Goal: Subscribe to service/newsletter

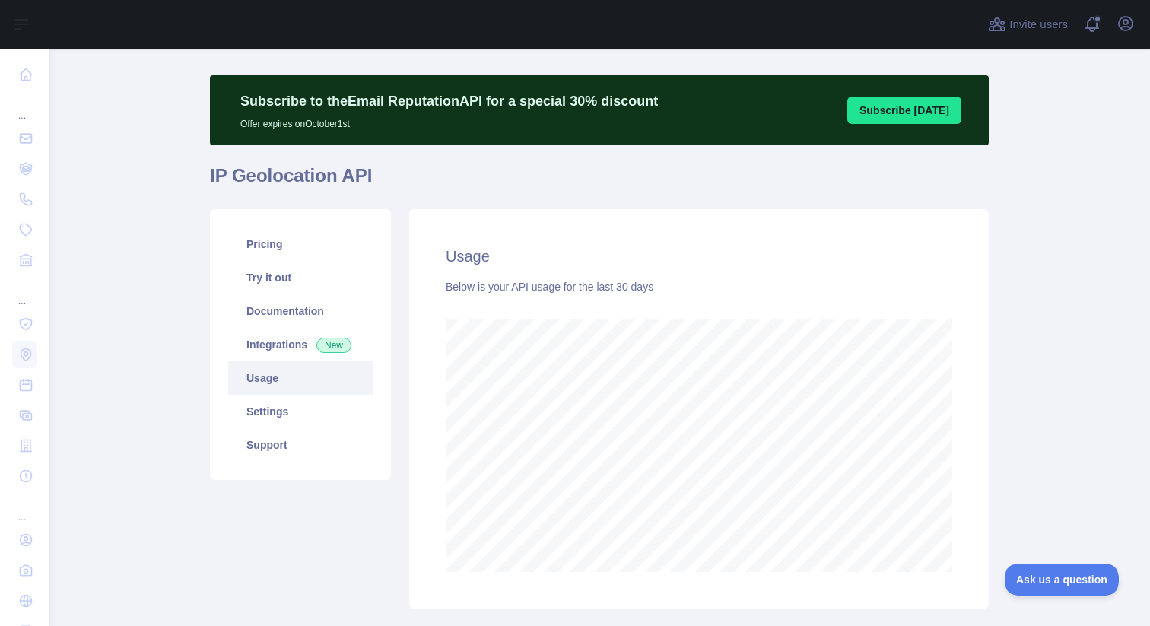
scroll to position [5, 0]
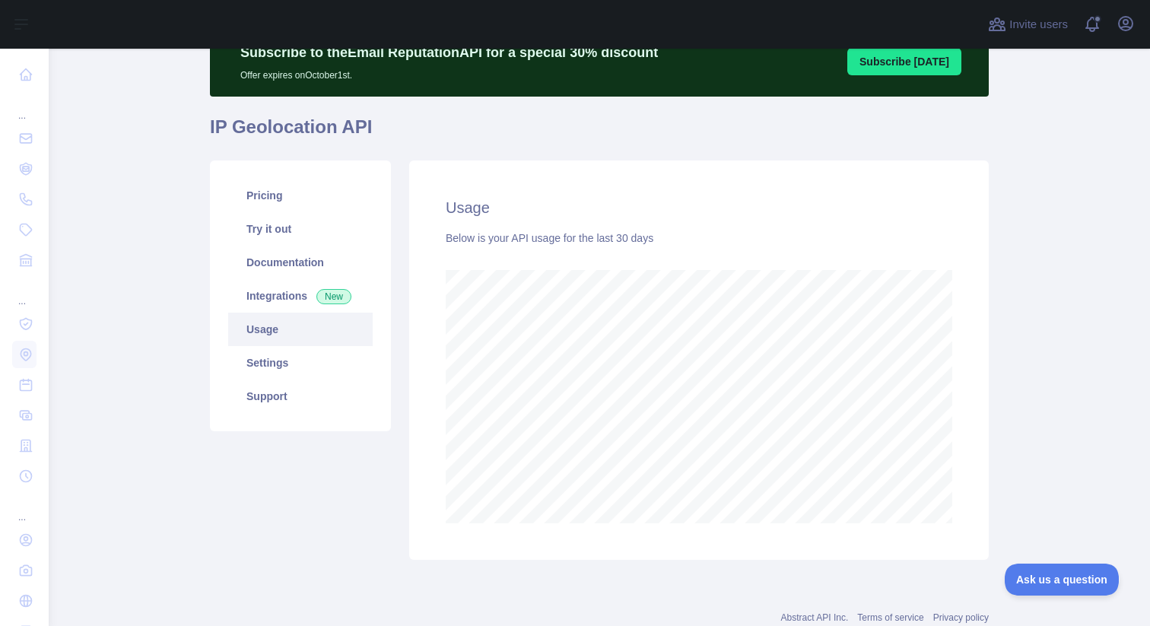
scroll to position [117, 0]
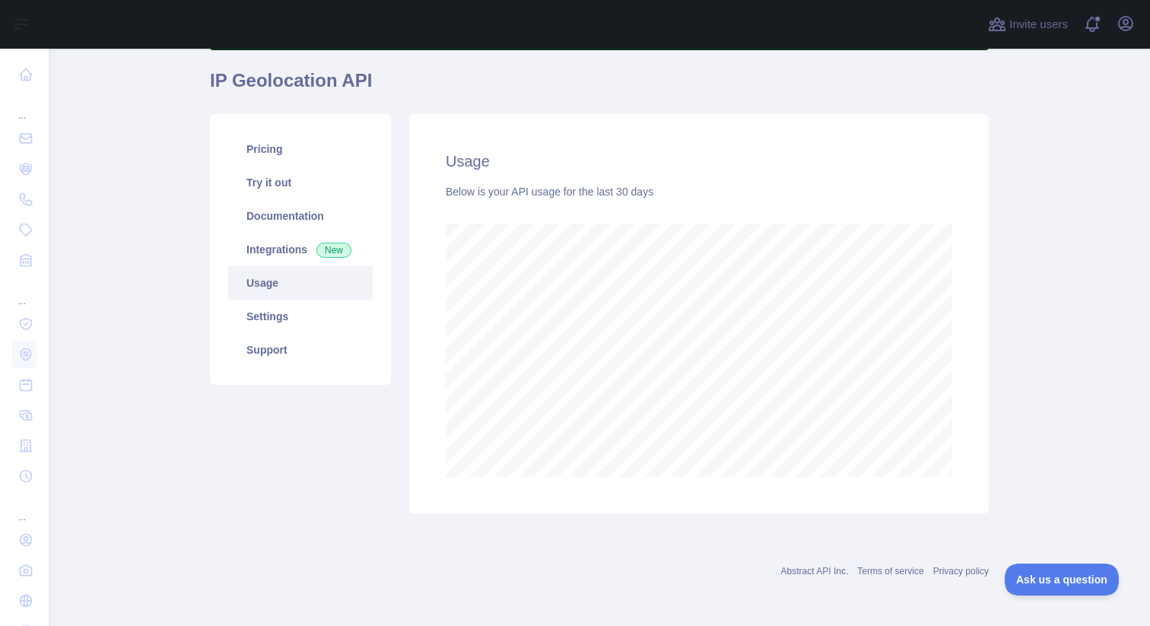
click at [1017, 335] on main "Subscribe to the Email Reputation API for a special 30 % discount Offer expires…" at bounding box center [599, 337] width 1101 height 577
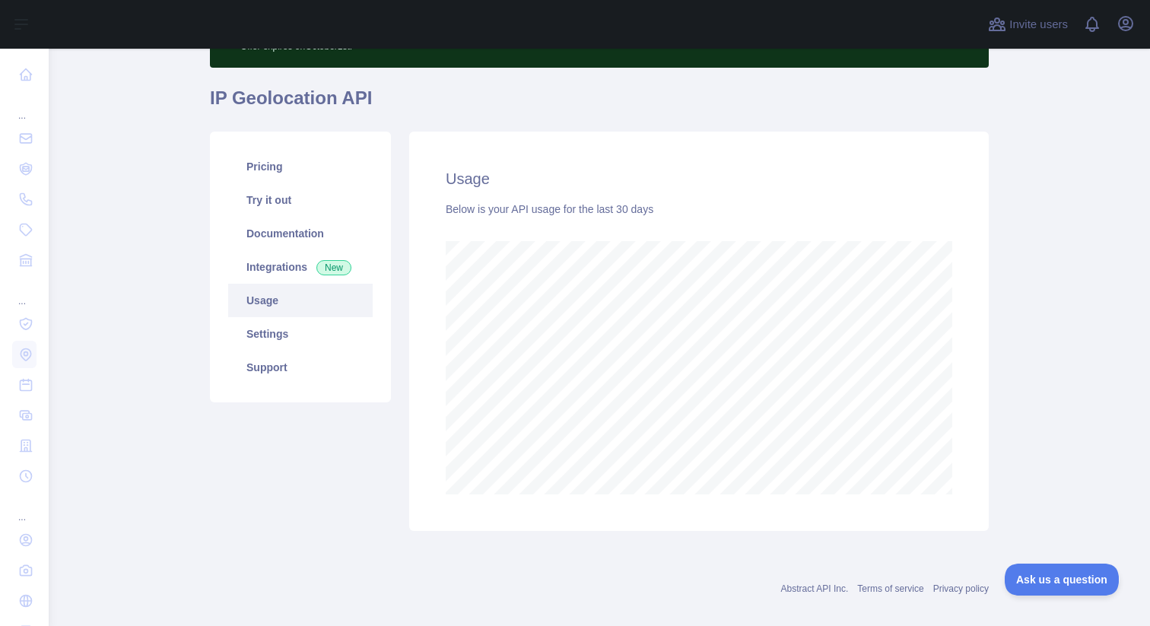
scroll to position [117, 0]
